Goal: Task Accomplishment & Management: Use online tool/utility

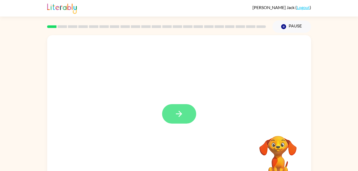
click at [181, 113] on icon "button" at bounding box center [179, 114] width 6 height 6
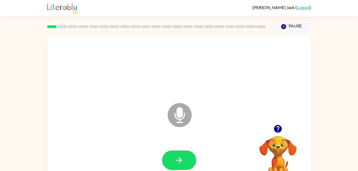
click at [175, 117] on icon "Microphone The Microphone is here when it is your turn to talk" at bounding box center [206, 122] width 80 height 40
click at [187, 118] on icon at bounding box center [180, 115] width 24 height 24
click at [270, 160] on video "Your browser must support playing .mp4 files to use Literably. Please try using…" at bounding box center [278, 154] width 53 height 53
click at [179, 110] on icon "Microphone The Microphone is here when it is your turn to talk" at bounding box center [206, 122] width 80 height 40
click at [283, 30] on icon "Pause" at bounding box center [284, 27] width 6 height 6
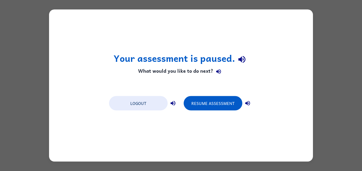
click at [304, 64] on div "Your assessment is paused. What would you like to do next? Logout Resume Assess…" at bounding box center [181, 86] width 264 height 152
click at [339, 62] on div "Your assessment is paused. What would you like to do next? Logout Resume Assess…" at bounding box center [181, 85] width 362 height 171
click at [212, 107] on button "Resume Assessment" at bounding box center [213, 103] width 59 height 14
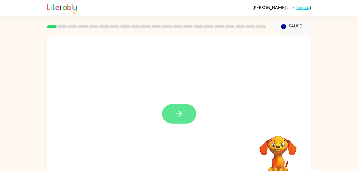
click at [181, 123] on button "button" at bounding box center [179, 113] width 34 height 19
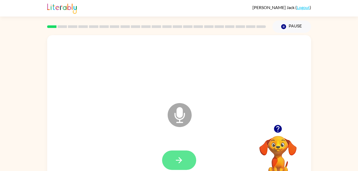
click at [168, 167] on button "button" at bounding box center [179, 160] width 34 height 19
click at [275, 126] on icon "button" at bounding box center [277, 128] width 9 height 9
click at [173, 116] on icon at bounding box center [180, 115] width 24 height 24
click at [179, 113] on icon "Microphone The Microphone is here when it is your turn to talk" at bounding box center [206, 122] width 80 height 40
click at [176, 114] on icon "Microphone The Microphone is here when it is your turn to talk" at bounding box center [206, 122] width 80 height 40
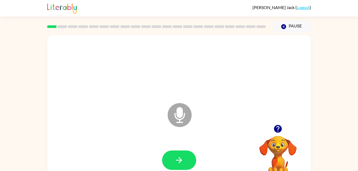
click at [177, 112] on icon "Microphone The Microphone is here when it is your turn to talk" at bounding box center [206, 122] width 80 height 40
click at [175, 121] on icon at bounding box center [180, 115] width 24 height 24
click at [180, 113] on icon "Microphone The Microphone is here when it is your turn to talk" at bounding box center [206, 122] width 80 height 40
click at [185, 112] on icon at bounding box center [180, 115] width 24 height 24
click at [177, 117] on icon at bounding box center [180, 115] width 24 height 24
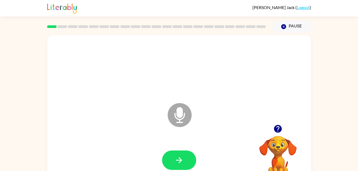
click at [172, 115] on icon at bounding box center [180, 115] width 24 height 24
click at [174, 114] on icon at bounding box center [180, 115] width 24 height 24
click at [105, 109] on div "Microphone The Microphone is here when it is your turn to talk" at bounding box center [167, 101] width 228 height 19
click at [178, 162] on icon "button" at bounding box center [178, 160] width 9 height 9
click at [273, 131] on icon "button" at bounding box center [277, 128] width 9 height 9
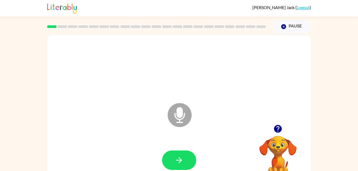
click at [275, 128] on icon "button" at bounding box center [278, 129] width 8 height 8
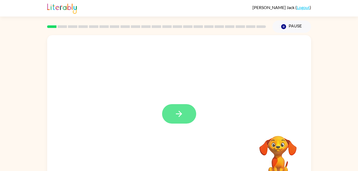
click at [174, 119] on button "button" at bounding box center [179, 113] width 34 height 19
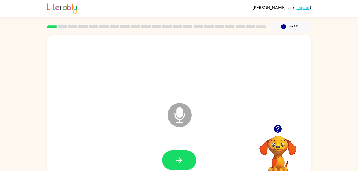
click at [178, 112] on icon "Microphone The Microphone is here when it is your turn to talk" at bounding box center [206, 122] width 80 height 40
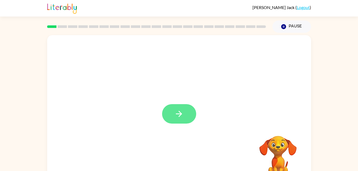
click at [172, 111] on button "button" at bounding box center [179, 113] width 34 height 19
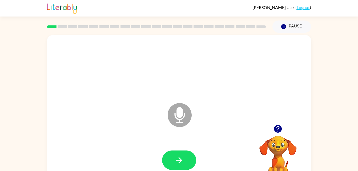
click at [182, 114] on icon "Microphone The Microphone is here when it is your turn to talk" at bounding box center [206, 122] width 80 height 40
click at [187, 114] on icon at bounding box center [180, 115] width 24 height 24
click at [180, 114] on icon "Microphone The Microphone is here when it is your turn to talk" at bounding box center [206, 122] width 80 height 40
click at [181, 118] on icon at bounding box center [180, 115] width 24 height 24
click at [180, 118] on icon at bounding box center [180, 115] width 24 height 24
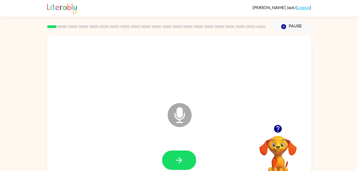
click at [275, 132] on icon "button" at bounding box center [277, 128] width 9 height 9
click at [183, 114] on icon "Microphone The Microphone is here when it is your turn to talk" at bounding box center [206, 122] width 80 height 40
click at [200, 119] on icon "Microphone The Microphone is here when it is your turn to talk" at bounding box center [206, 122] width 80 height 40
click at [201, 120] on icon "Microphone The Microphone is here when it is your turn to talk" at bounding box center [206, 122] width 80 height 40
drag, startPoint x: 186, startPoint y: 161, endPoint x: 149, endPoint y: 134, distance: 44.9
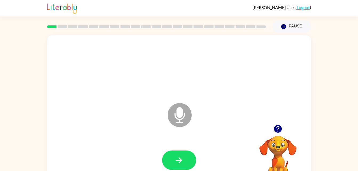
click at [149, 134] on div "Microphone The Microphone is here when it is your turn to talk" at bounding box center [179, 111] width 264 height 152
click at [181, 112] on icon "Microphone The Microphone is here when it is your turn to talk" at bounding box center [206, 122] width 80 height 40
drag, startPoint x: 186, startPoint y: 116, endPoint x: 179, endPoint y: 164, distance: 49.0
click at [179, 164] on div "Microphone The Microphone is here when it is your turn to talk" at bounding box center [179, 111] width 264 height 152
click at [179, 164] on icon "button" at bounding box center [178, 160] width 9 height 9
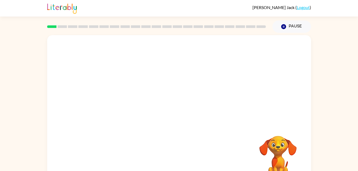
click at [169, 126] on div at bounding box center [179, 111] width 264 height 152
drag, startPoint x: 169, startPoint y: 126, endPoint x: 173, endPoint y: 121, distance: 6.2
click at [173, 121] on div at bounding box center [179, 111] width 264 height 152
drag, startPoint x: 260, startPoint y: 120, endPoint x: 255, endPoint y: 129, distance: 10.5
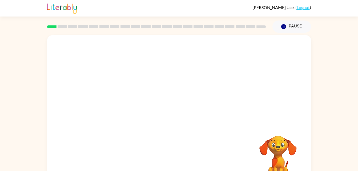
click at [255, 129] on div "Your browser must support playing .mp4 files to use Literably. Please try using…" at bounding box center [179, 111] width 264 height 152
drag, startPoint x: 161, startPoint y: 96, endPoint x: 156, endPoint y: 96, distance: 4.8
click at [156, 96] on div at bounding box center [167, 101] width 228 height 19
